Goal: Submit feedback/report problem

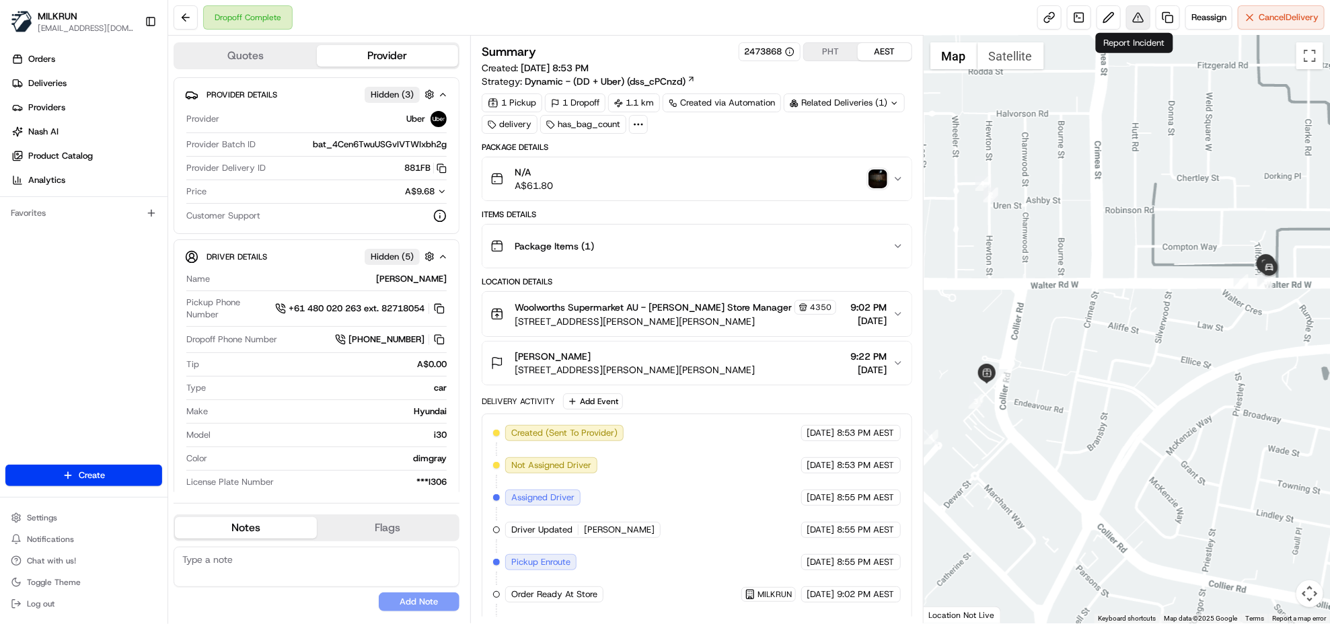
click at [1141, 10] on button at bounding box center [1138, 17] width 24 height 24
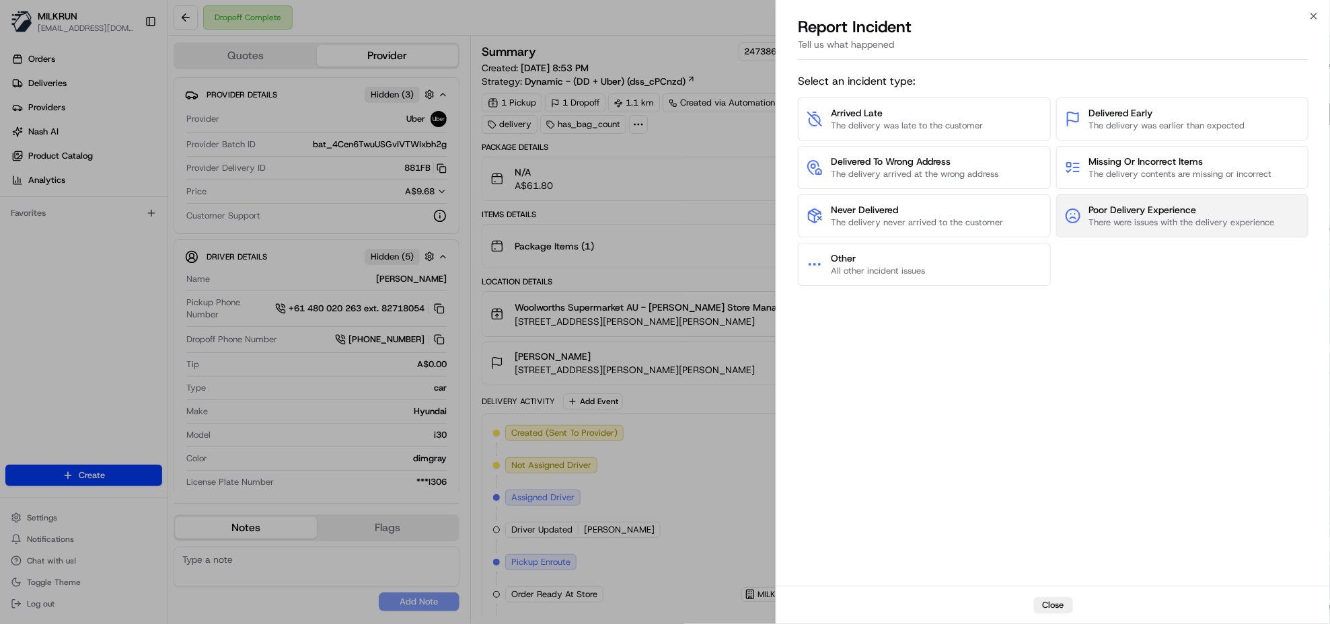
click at [1171, 227] on span "There were issues with the delivery experience" at bounding box center [1182, 223] width 186 height 12
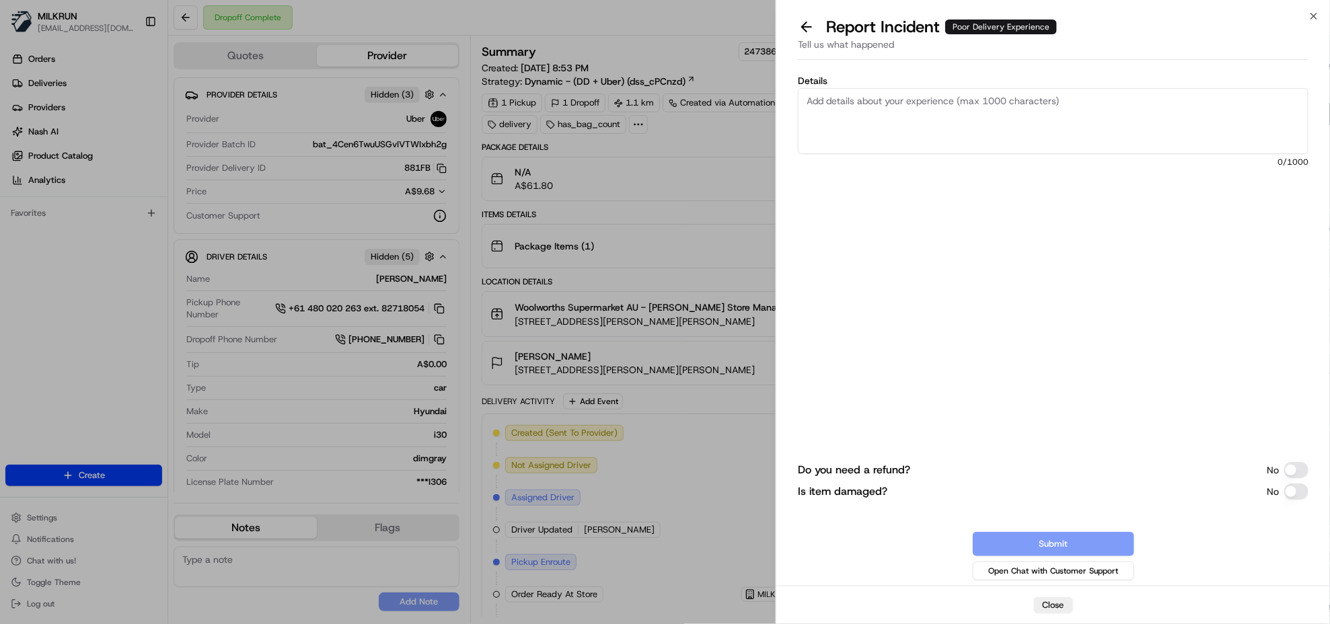
click at [1295, 474] on button "Do you need a refund?" at bounding box center [1296, 470] width 24 height 16
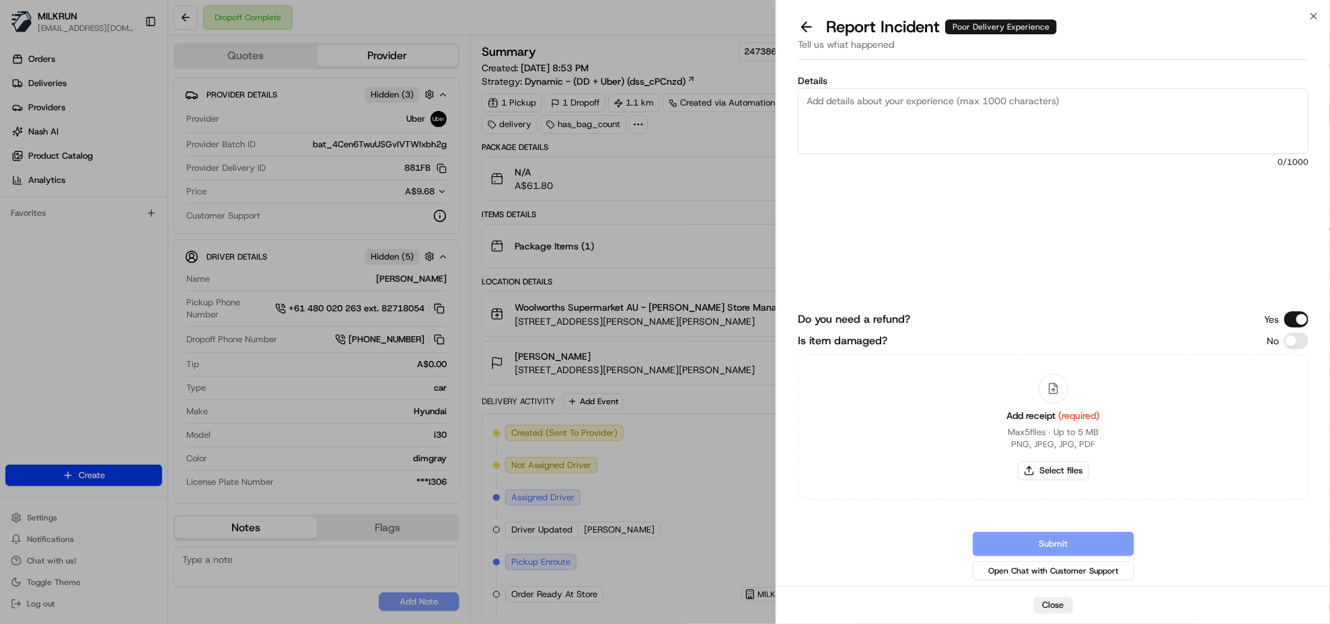
click at [913, 112] on textarea "Details" at bounding box center [1053, 121] width 510 height 66
click at [952, 122] on textarea "Details" at bounding box center [1053, 121] width 510 height 66
paste textarea "Order was left out in the rain and everything was all wet"
type textarea "Order was left out in the rain and everything was all wet"
click at [977, 247] on div "Details Order was left out in the rain and everything was all wet 57 /1000" at bounding box center [1053, 177] width 510 height 203
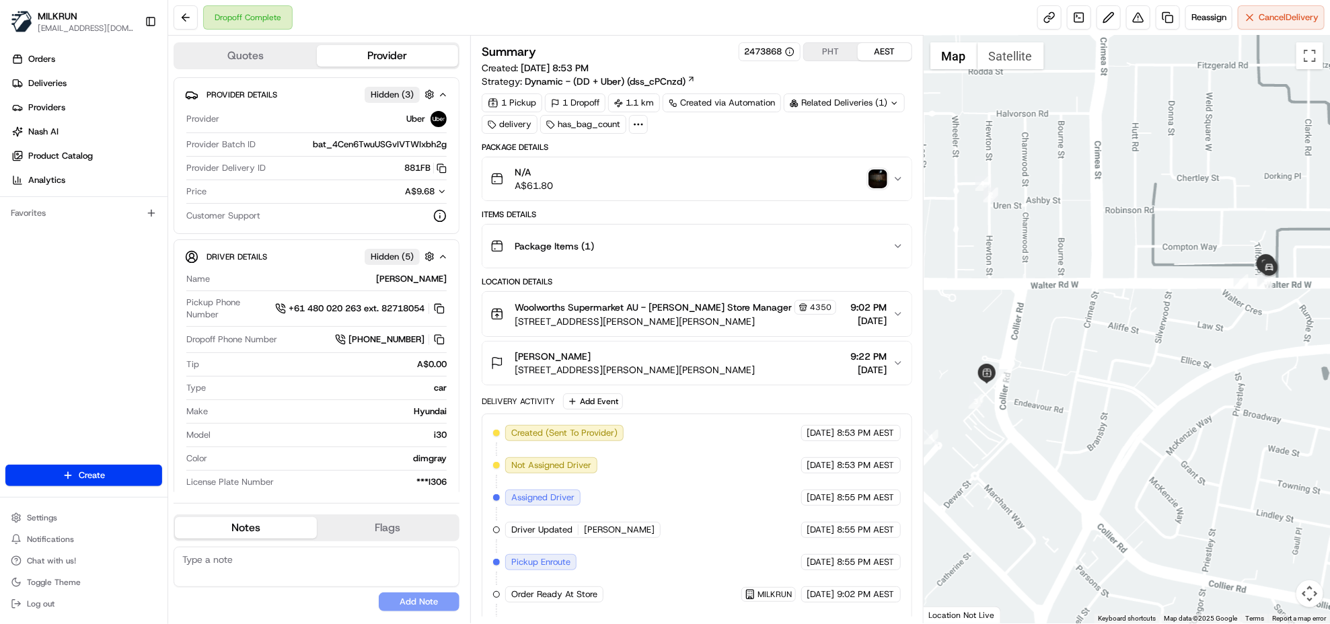
click at [649, 186] on div "N/A A$61.80" at bounding box center [691, 178] width 402 height 27
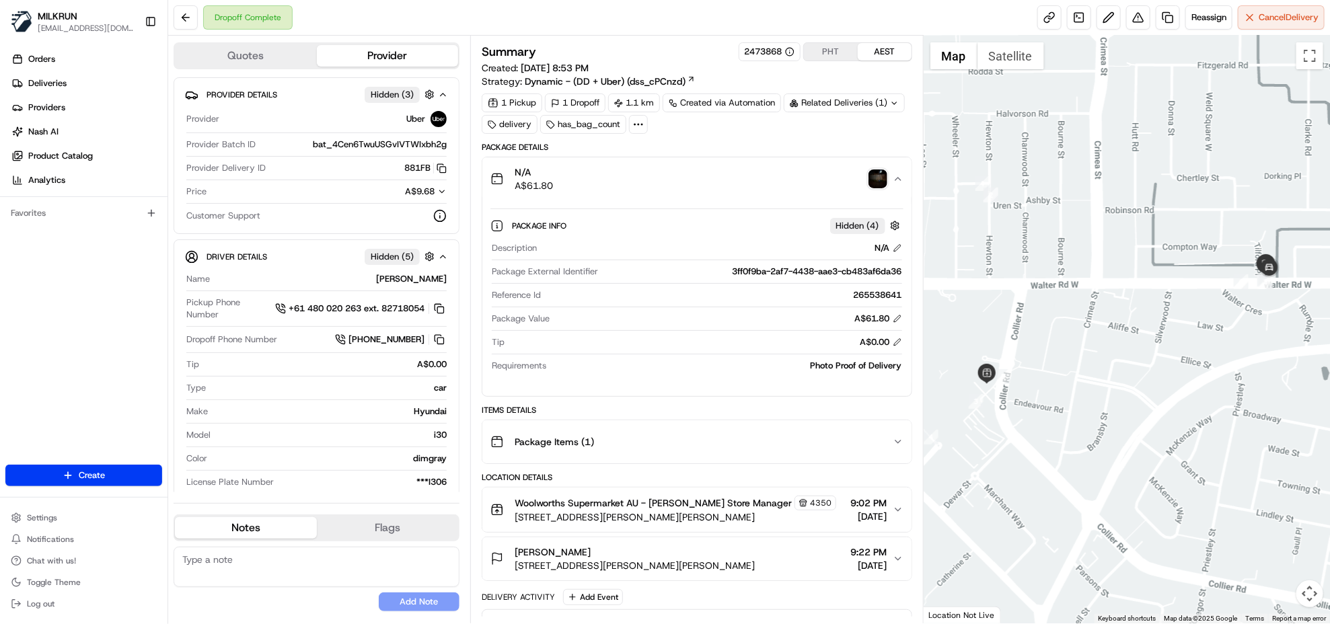
click at [884, 182] on img "button" at bounding box center [877, 178] width 19 height 19
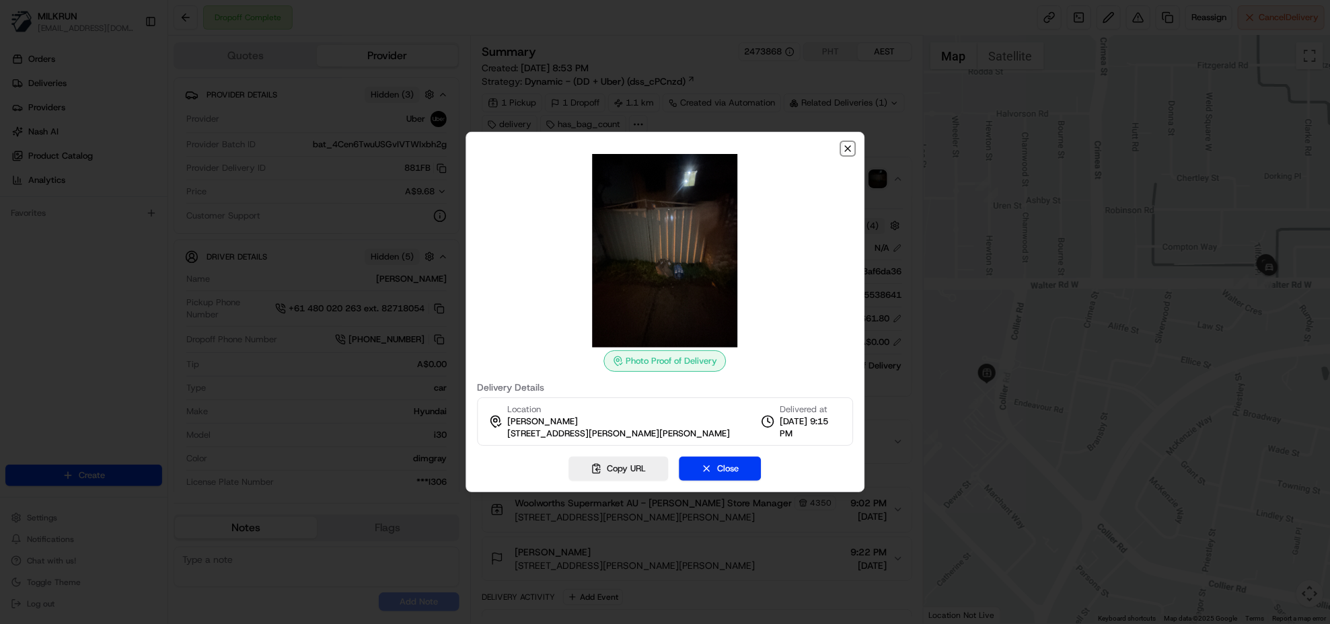
click at [851, 150] on icon "button" at bounding box center [847, 148] width 11 height 11
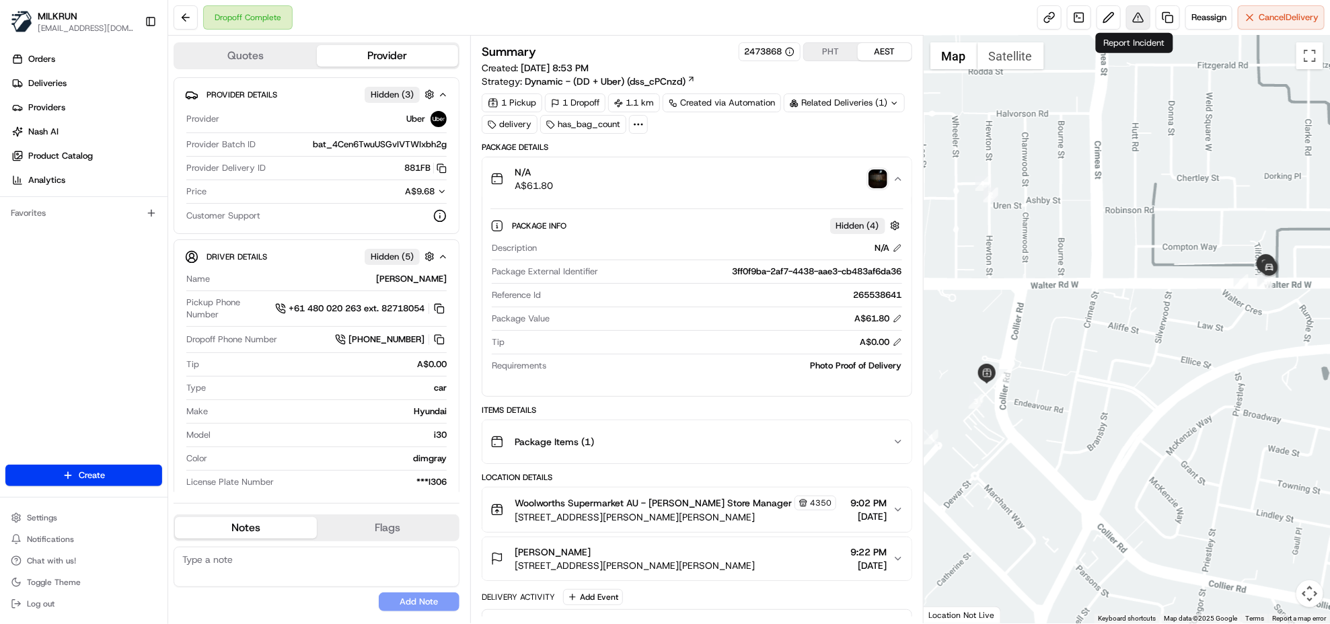
click at [1135, 15] on button at bounding box center [1138, 17] width 24 height 24
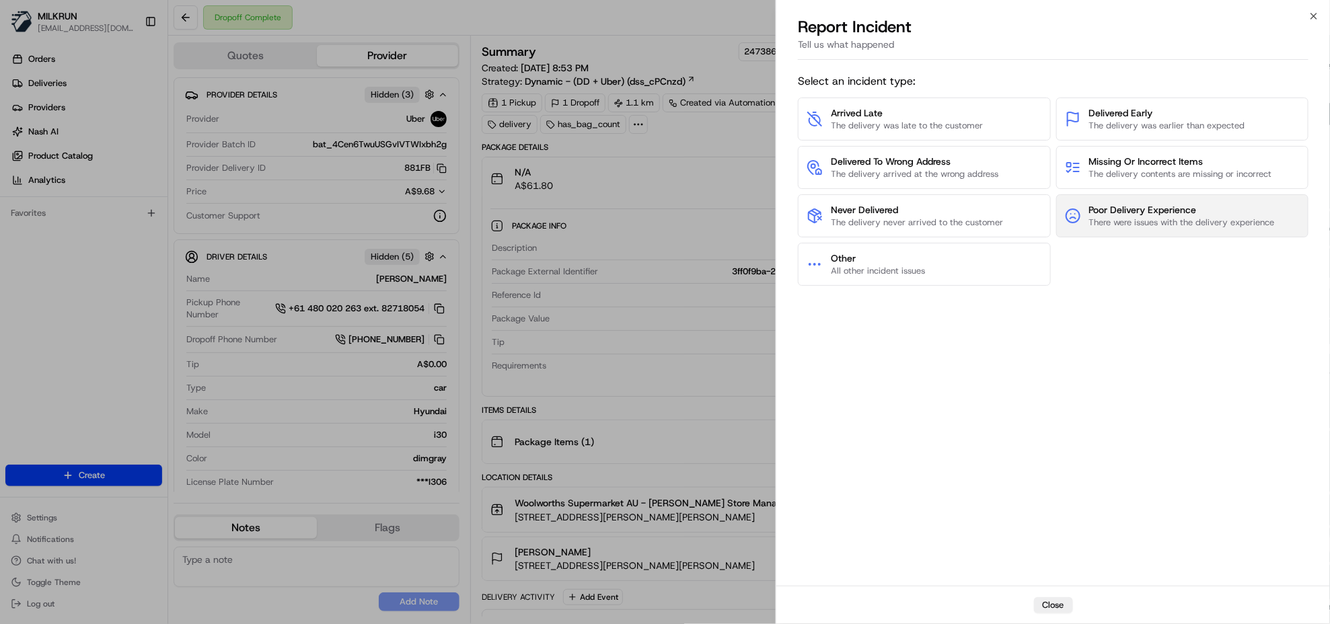
click at [1160, 215] on span "Poor Delivery Experience" at bounding box center [1182, 209] width 186 height 13
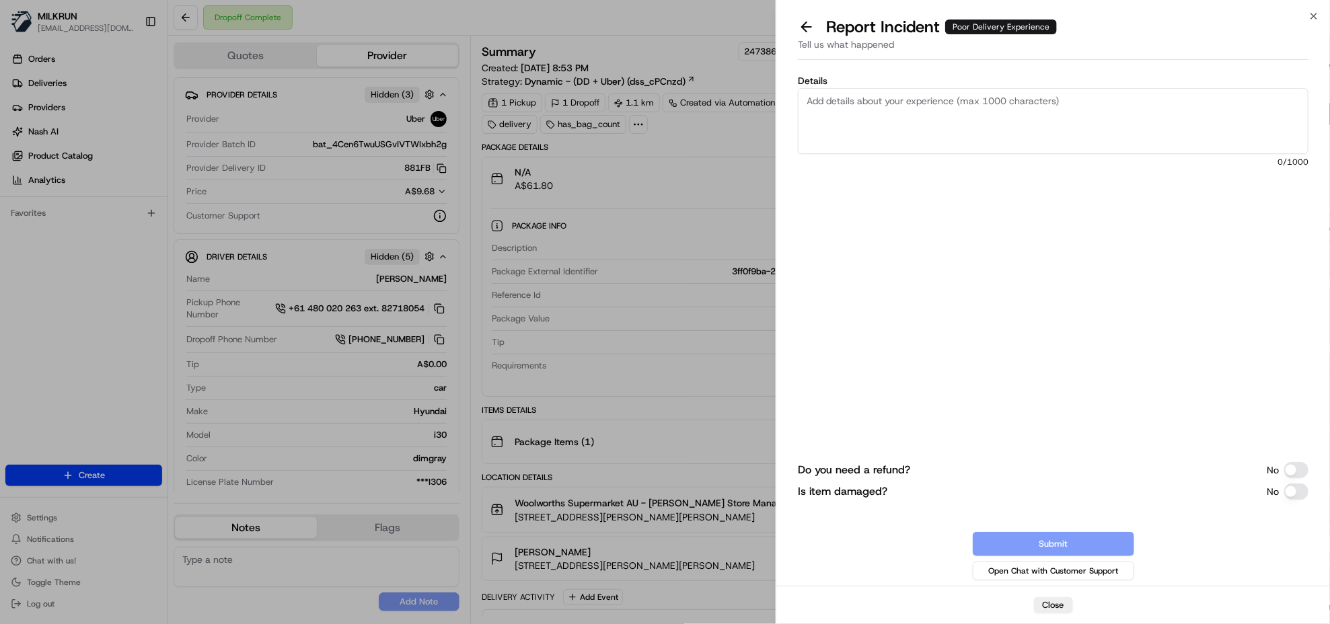
click at [958, 110] on textarea "Details" at bounding box center [1053, 121] width 510 height 66
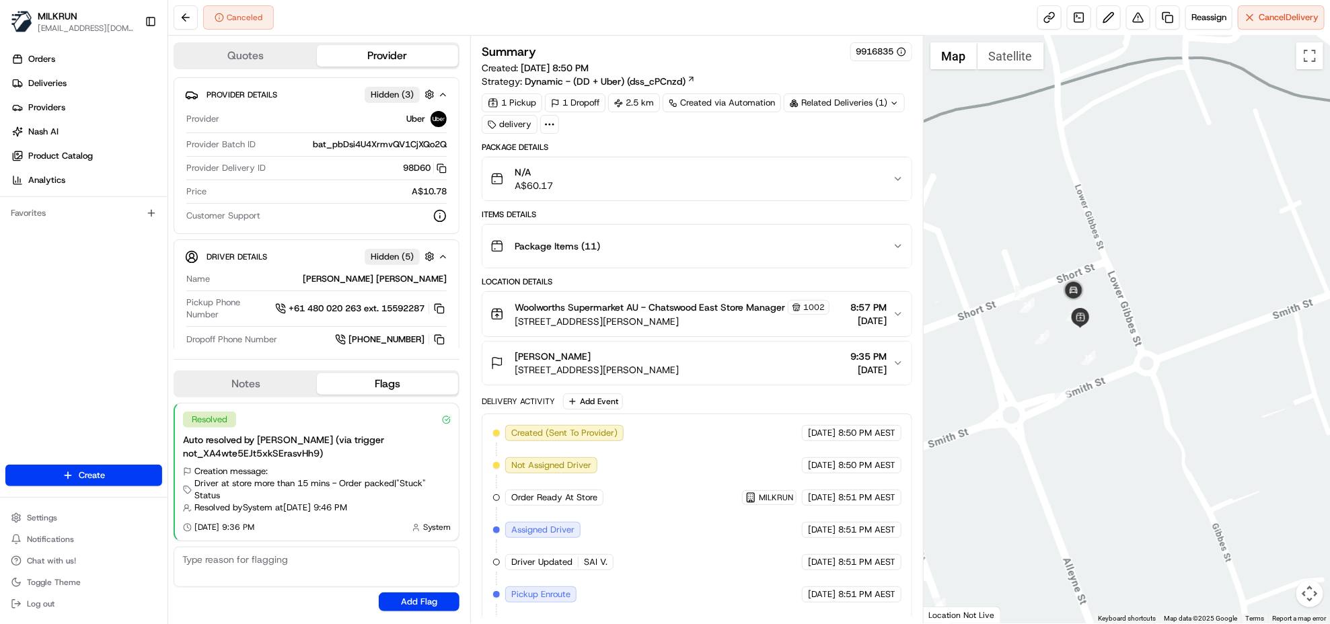
click at [600, 314] on span "Woolworths Supermarket AU - Chatswood East Store Manager" at bounding box center [650, 307] width 270 height 13
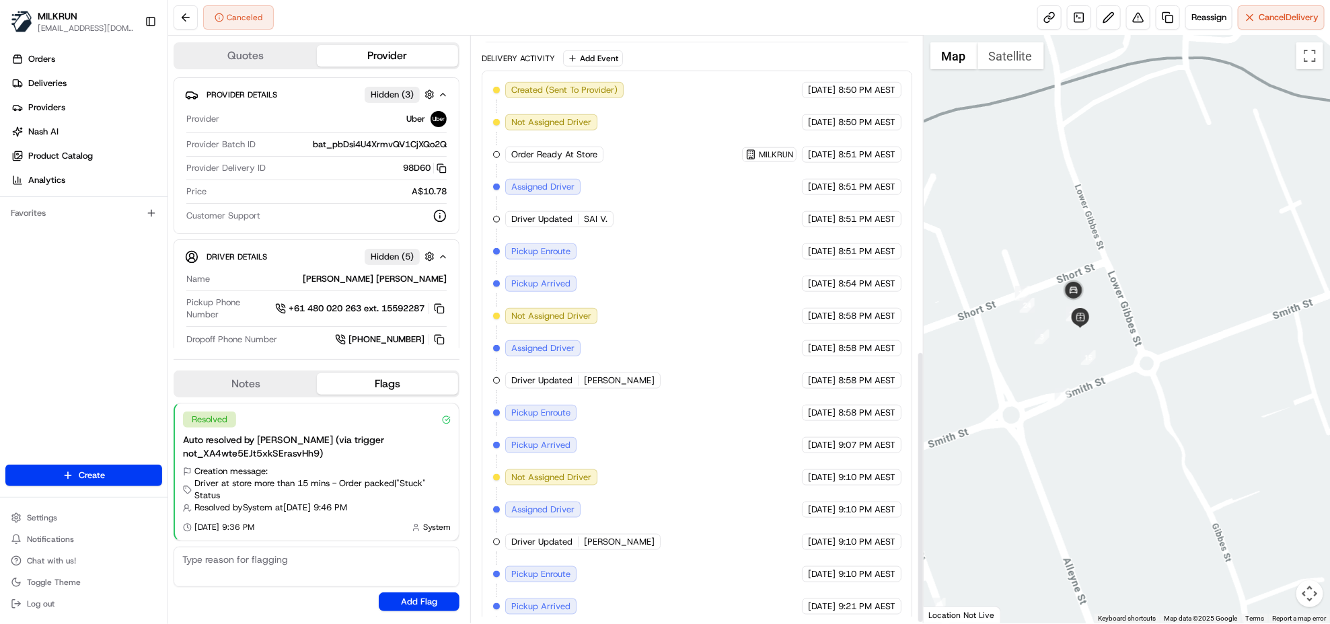
scroll to position [683, 0]
